Goal: Transaction & Acquisition: Purchase product/service

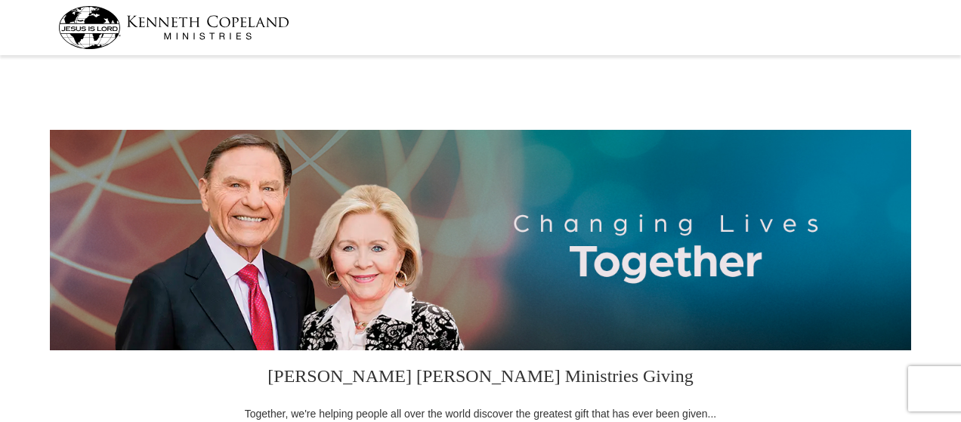
select select "AL"
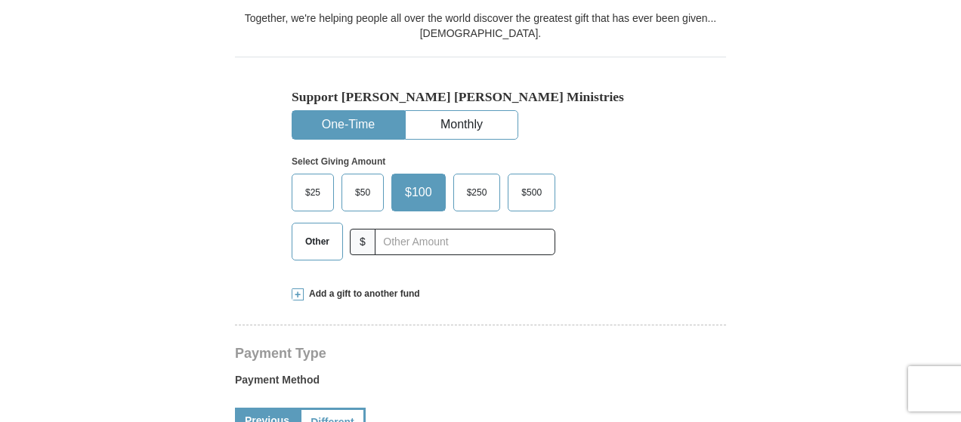
scroll to position [402, 0]
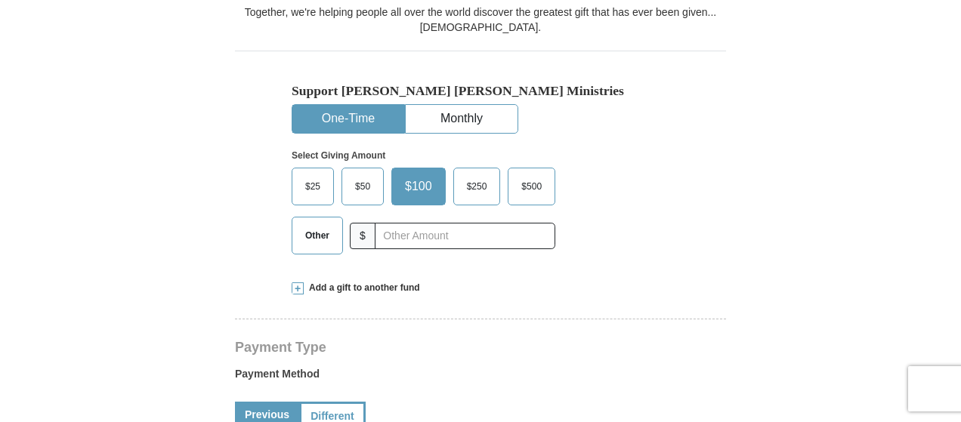
click at [330, 241] on span "Other" at bounding box center [317, 235] width 39 height 23
click at [0, 0] on input "Other" at bounding box center [0, 0] width 0 height 0
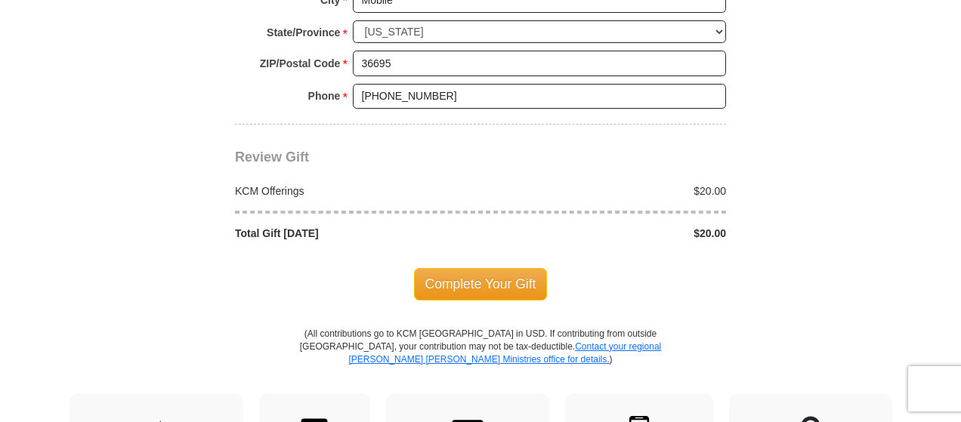
scroll to position [1310, 0]
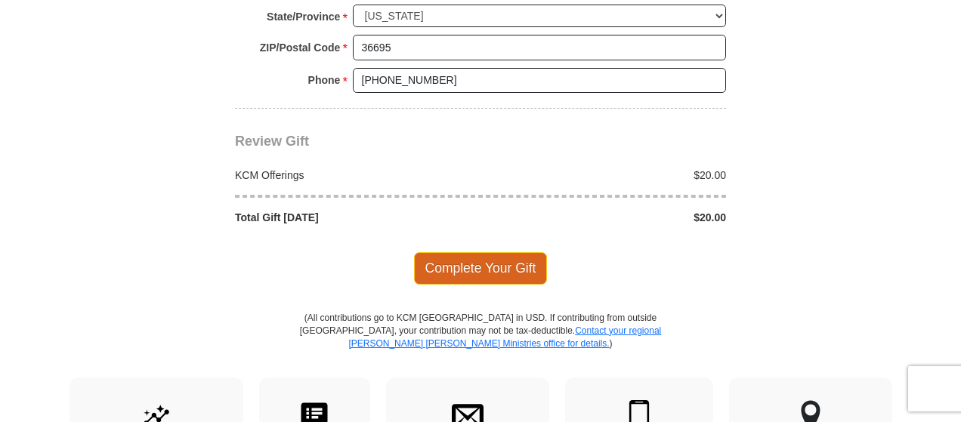
type input "20.00"
click at [515, 264] on span "Complete Your Gift" at bounding box center [481, 268] width 134 height 32
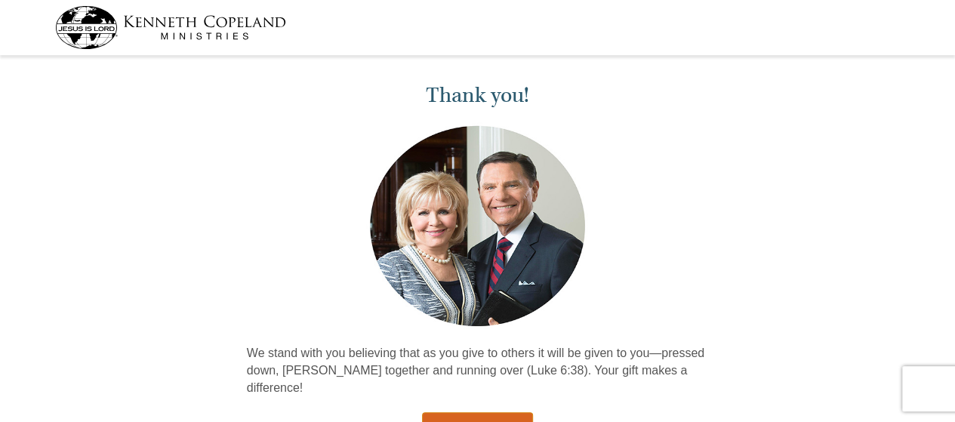
click at [511, 412] on link "Return to Homepage" at bounding box center [478, 426] width 112 height 29
